Goal: Navigation & Orientation: Find specific page/section

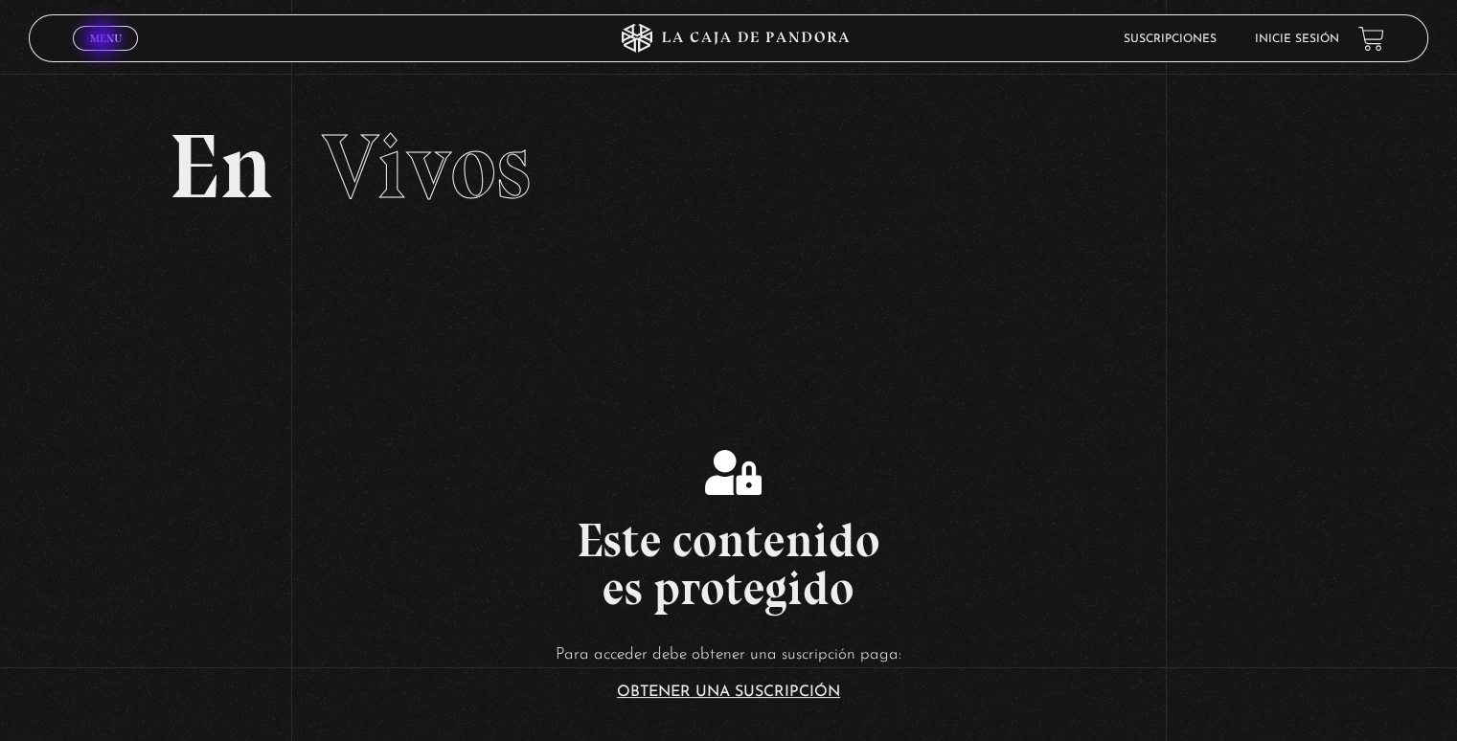
click at [103, 40] on span "Menu" at bounding box center [106, 38] width 32 height 11
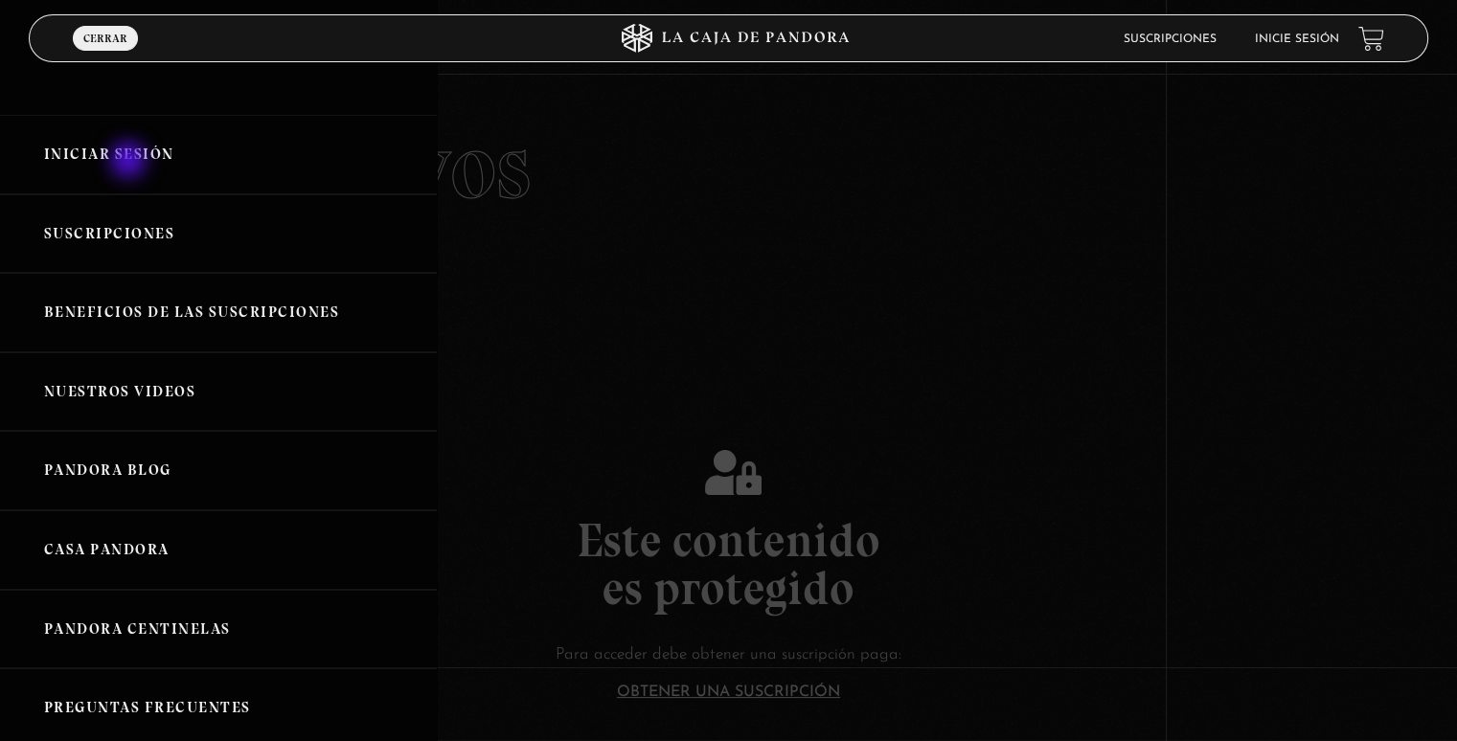
click at [130, 162] on link "Iniciar Sesión" at bounding box center [218, 154] width 437 height 79
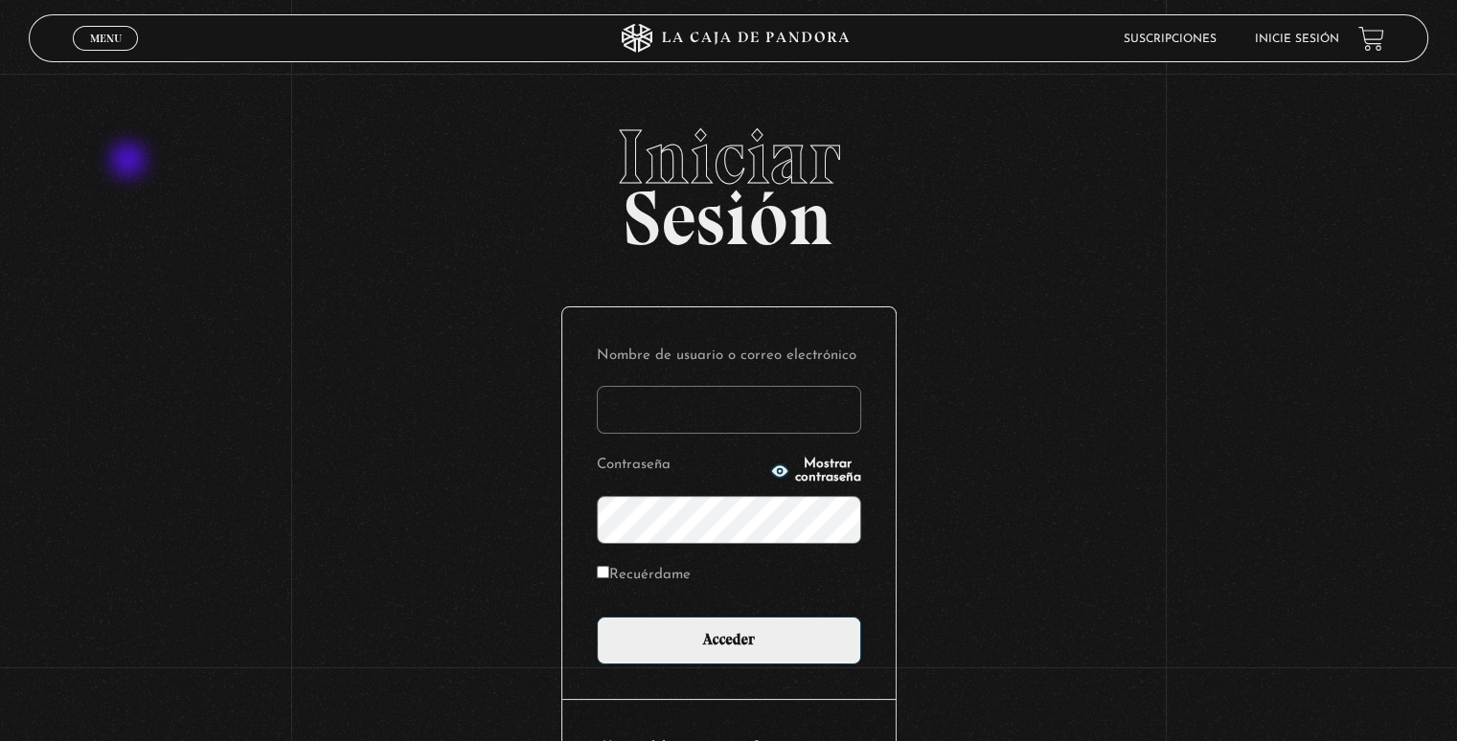
drag, startPoint x: 0, startPoint y: 0, endPoint x: 130, endPoint y: 162, distance: 207.7
click at [130, 162] on span "Iniciar" at bounding box center [728, 157] width 1398 height 77
click at [651, 426] on input "Nombre de usuario o correo electrónico" at bounding box center [729, 410] width 264 height 48
type input "mariel.p1999@hotmail.com"
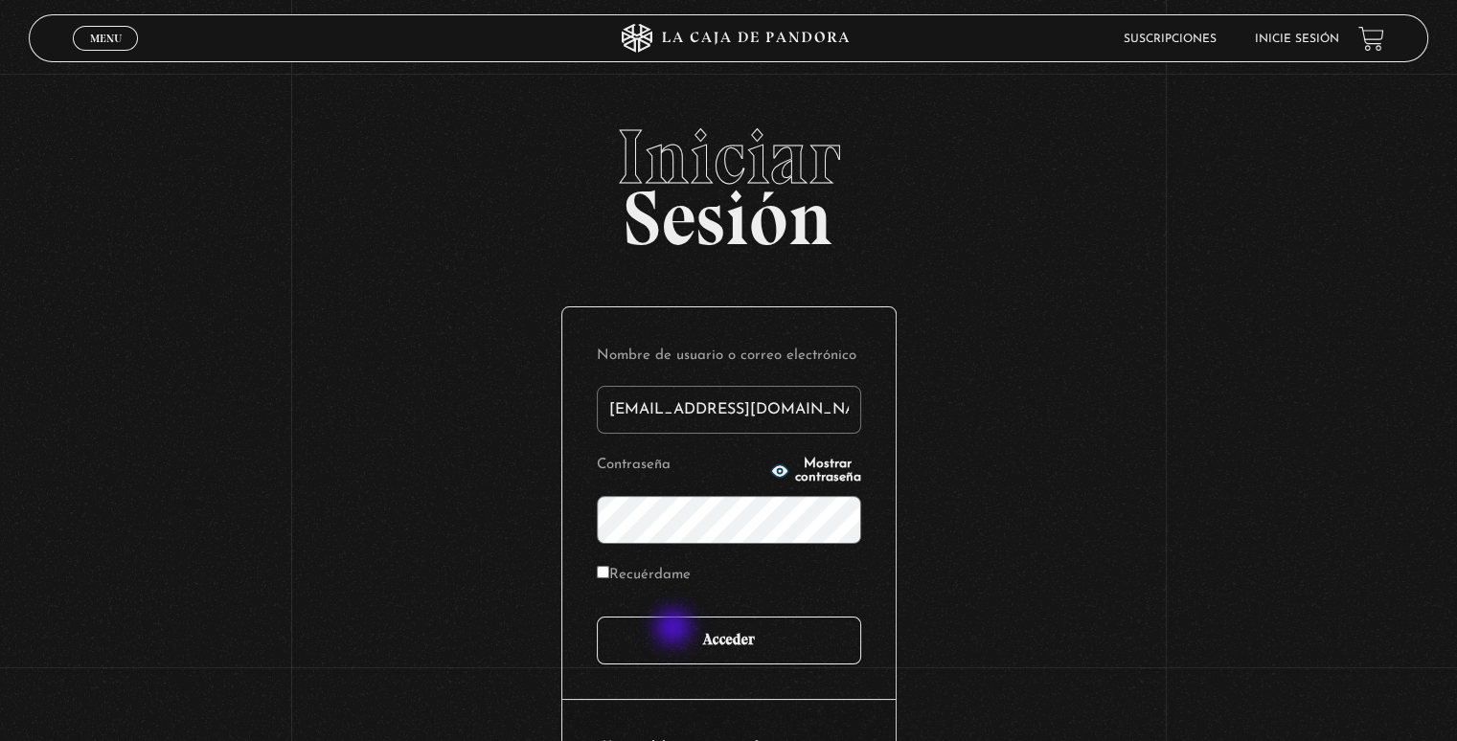
click at [675, 629] on input "Acceder" at bounding box center [729, 641] width 264 height 48
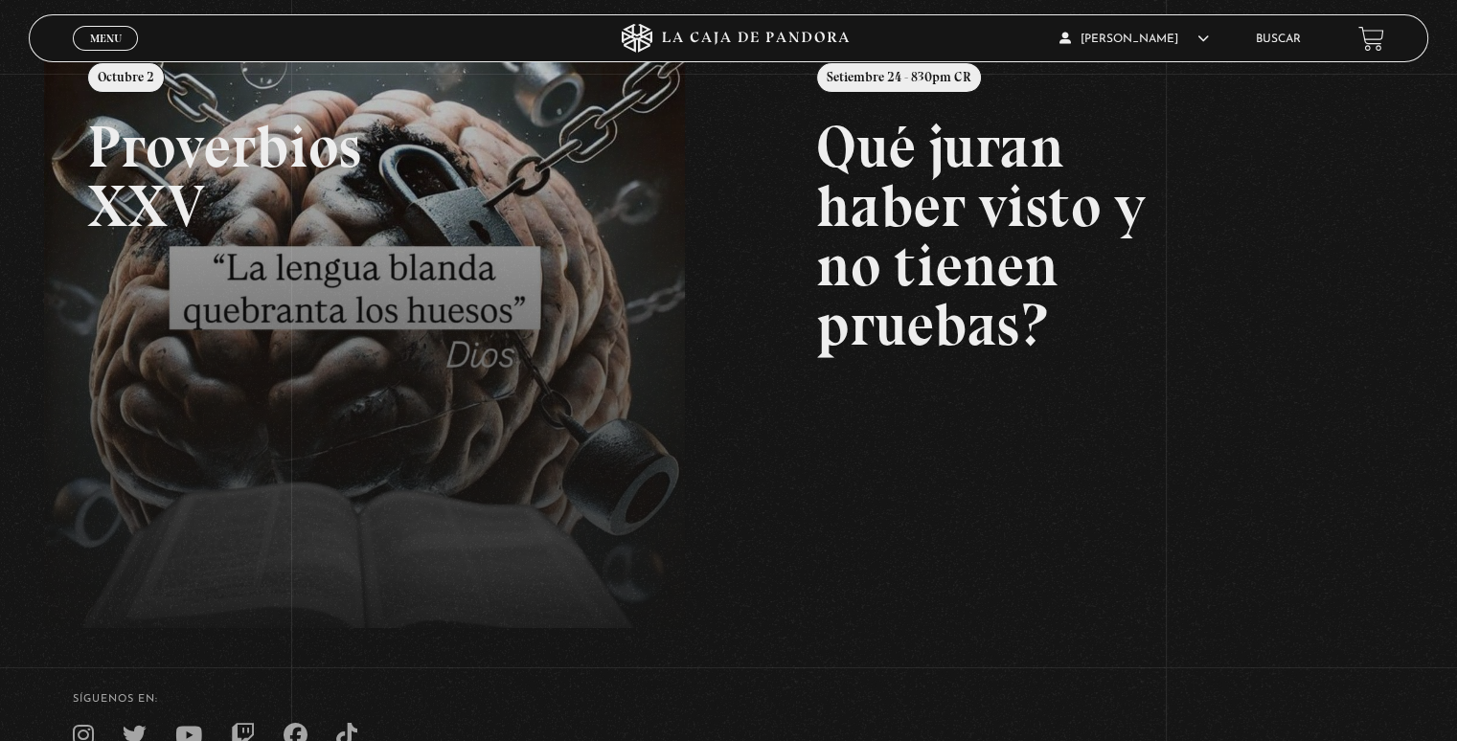
scroll to position [276, 0]
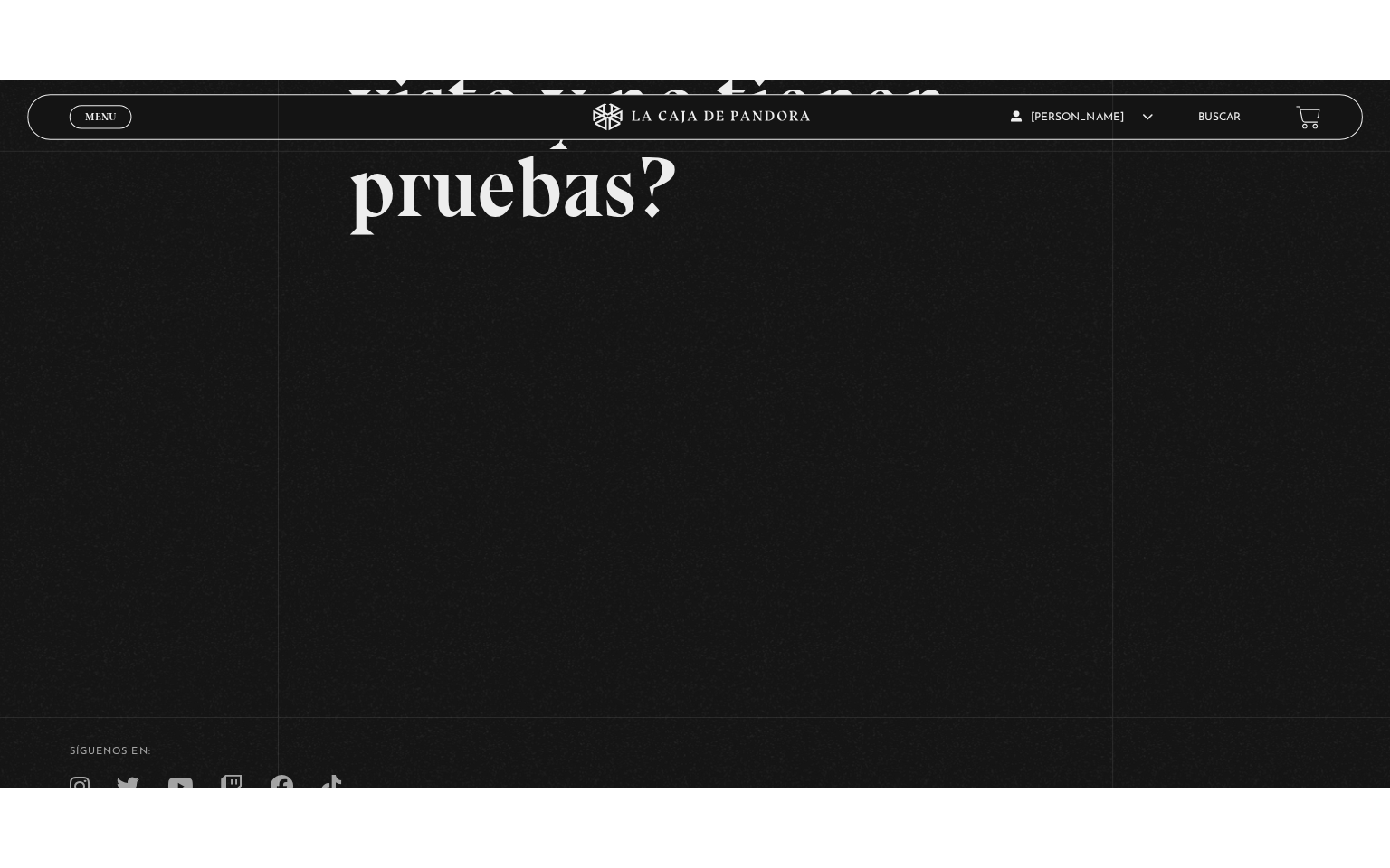
scroll to position [281, 0]
